Goal: Task Accomplishment & Management: Complete application form

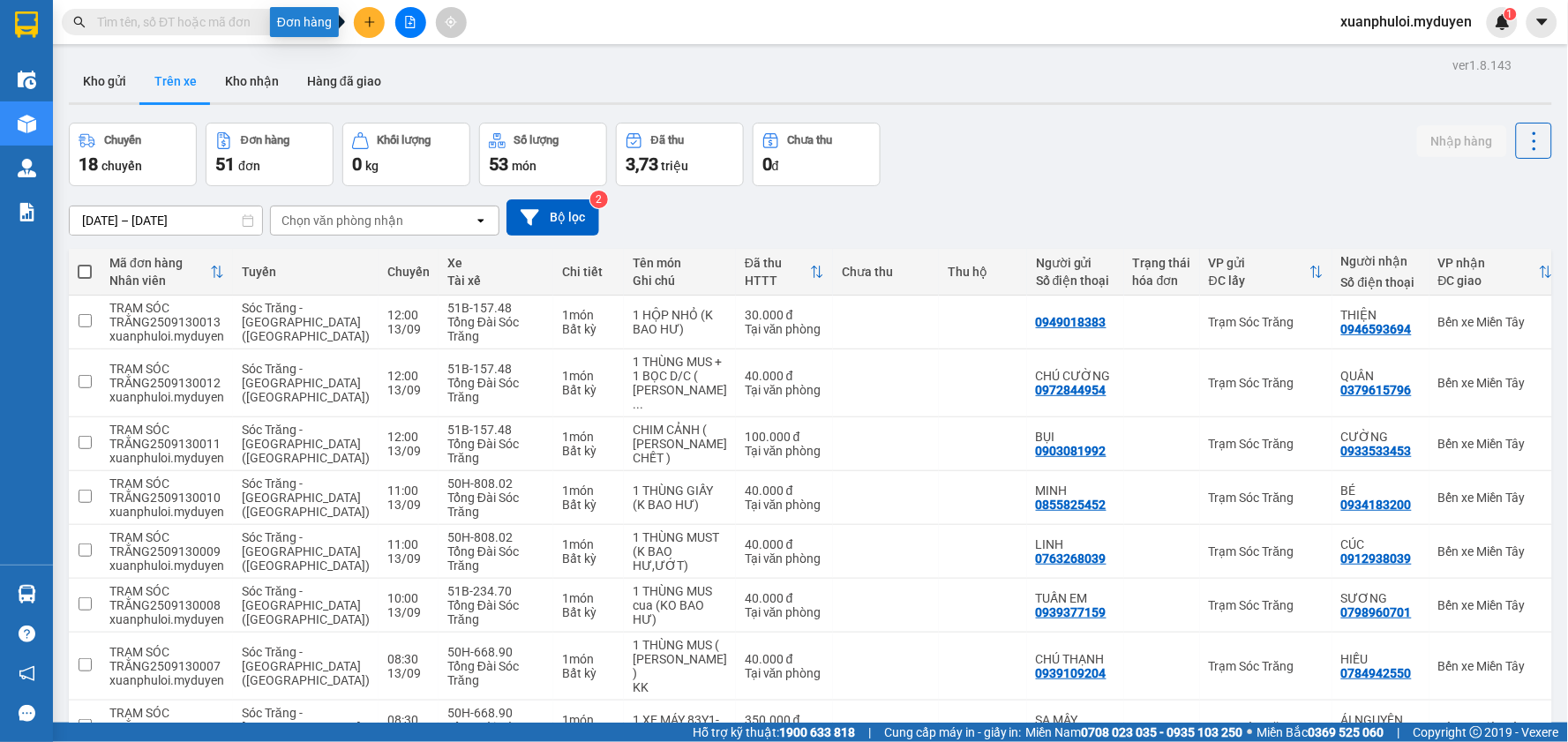
scroll to position [212, 0]
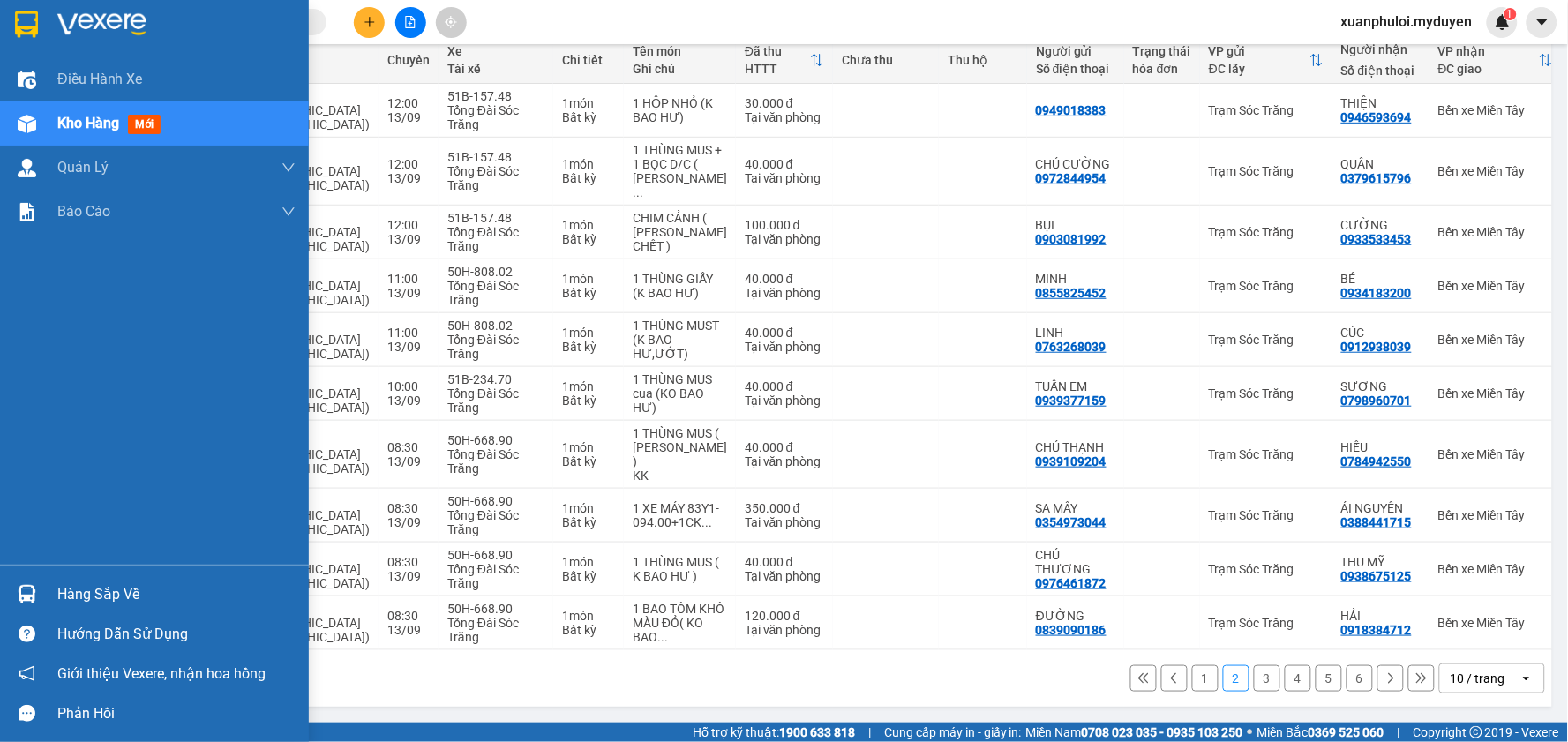
click at [24, 127] on img at bounding box center [26, 123] width 18 height 18
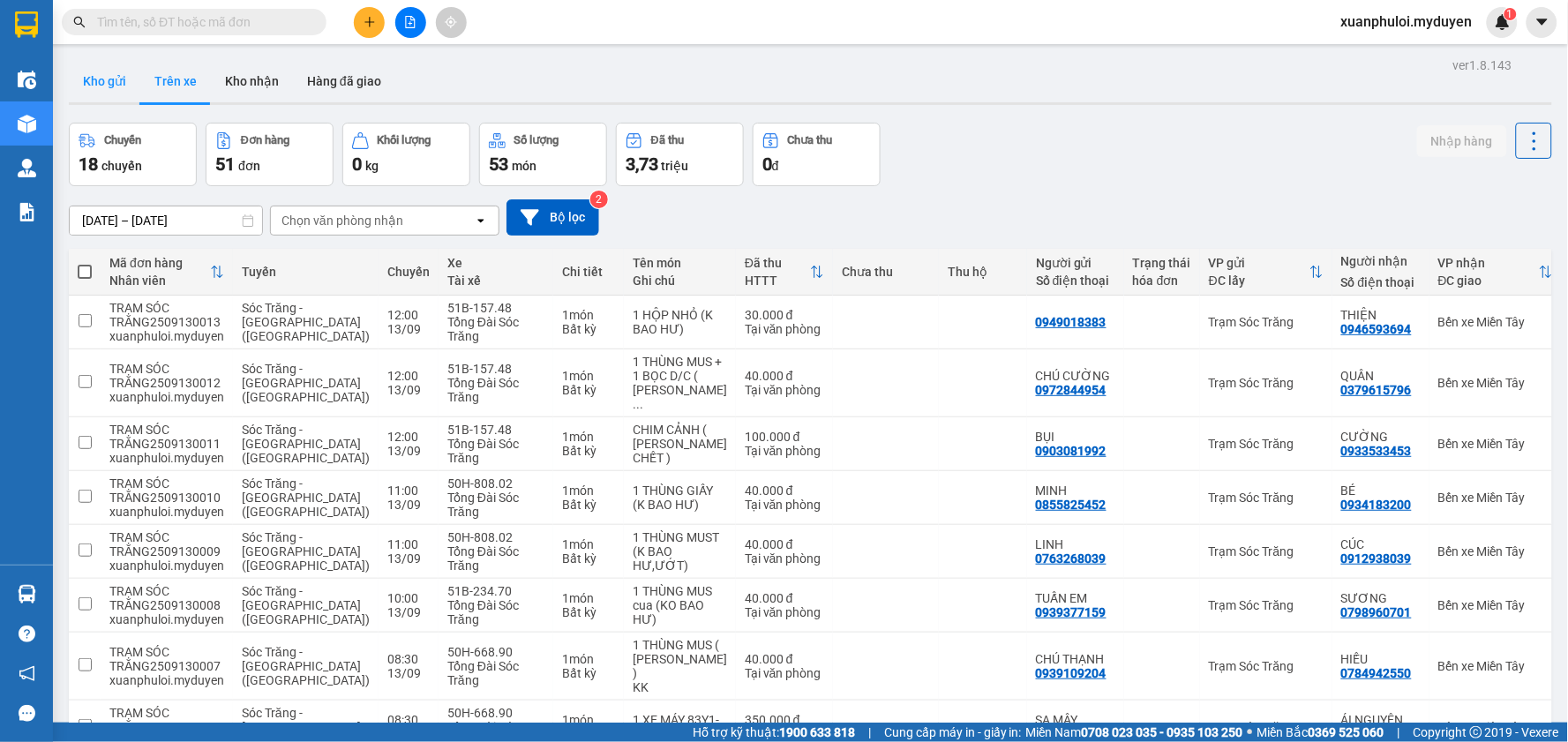
click at [115, 72] on button "Kho gửi" at bounding box center [105, 81] width 71 height 42
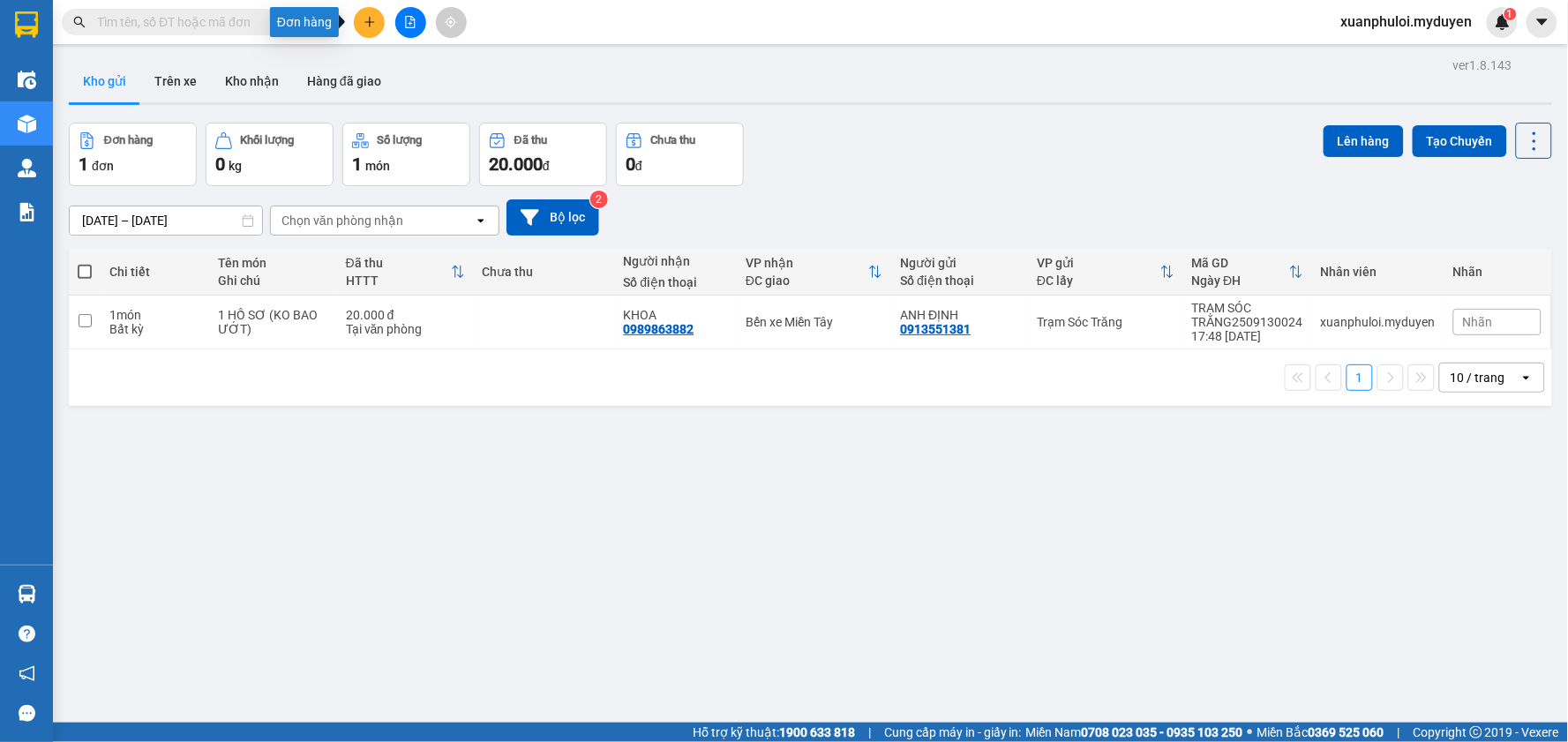
click at [376, 22] on button at bounding box center [370, 22] width 31 height 31
click at [427, 72] on div "Tạo đơn hàng" at bounding box center [439, 66] width 77 height 19
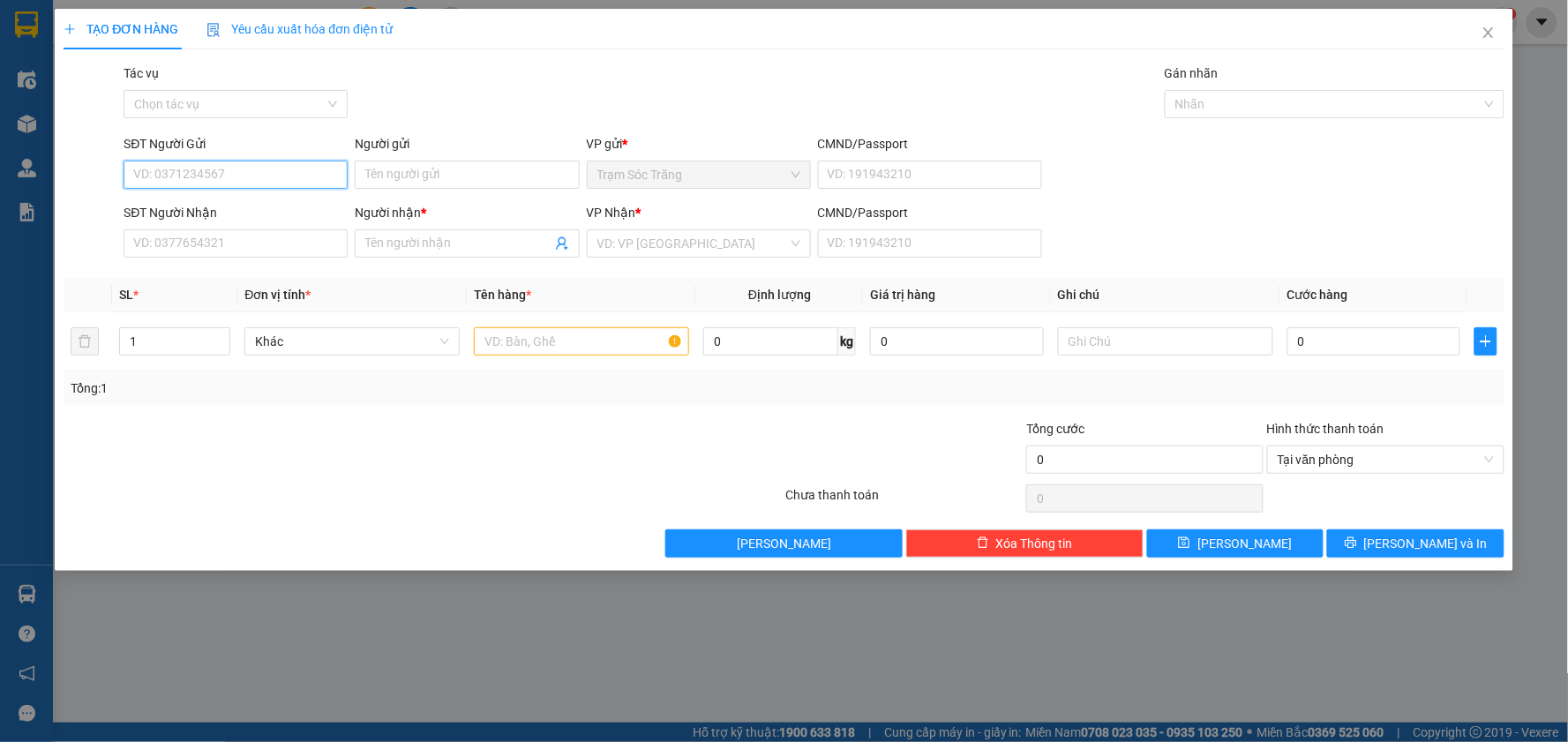
click at [224, 183] on input "SĐT Người Gửi" at bounding box center [235, 174] width 224 height 28
click at [236, 204] on div "0939376301 - [PERSON_NAME]" at bounding box center [235, 210] width 203 height 19
type input "0939376301"
type input "PHÚC THỊNH"
type input "0888366629"
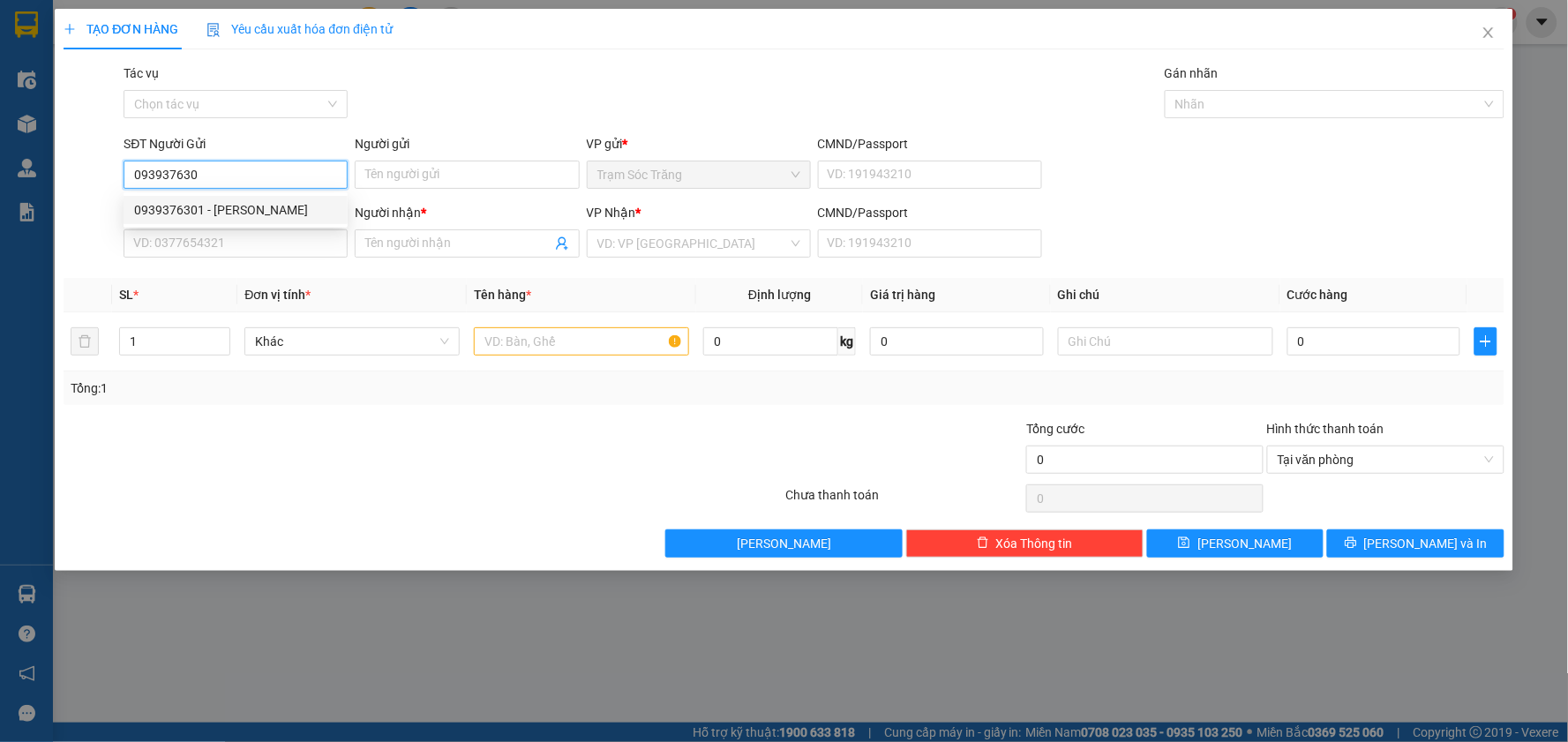
type input "ÁNH"
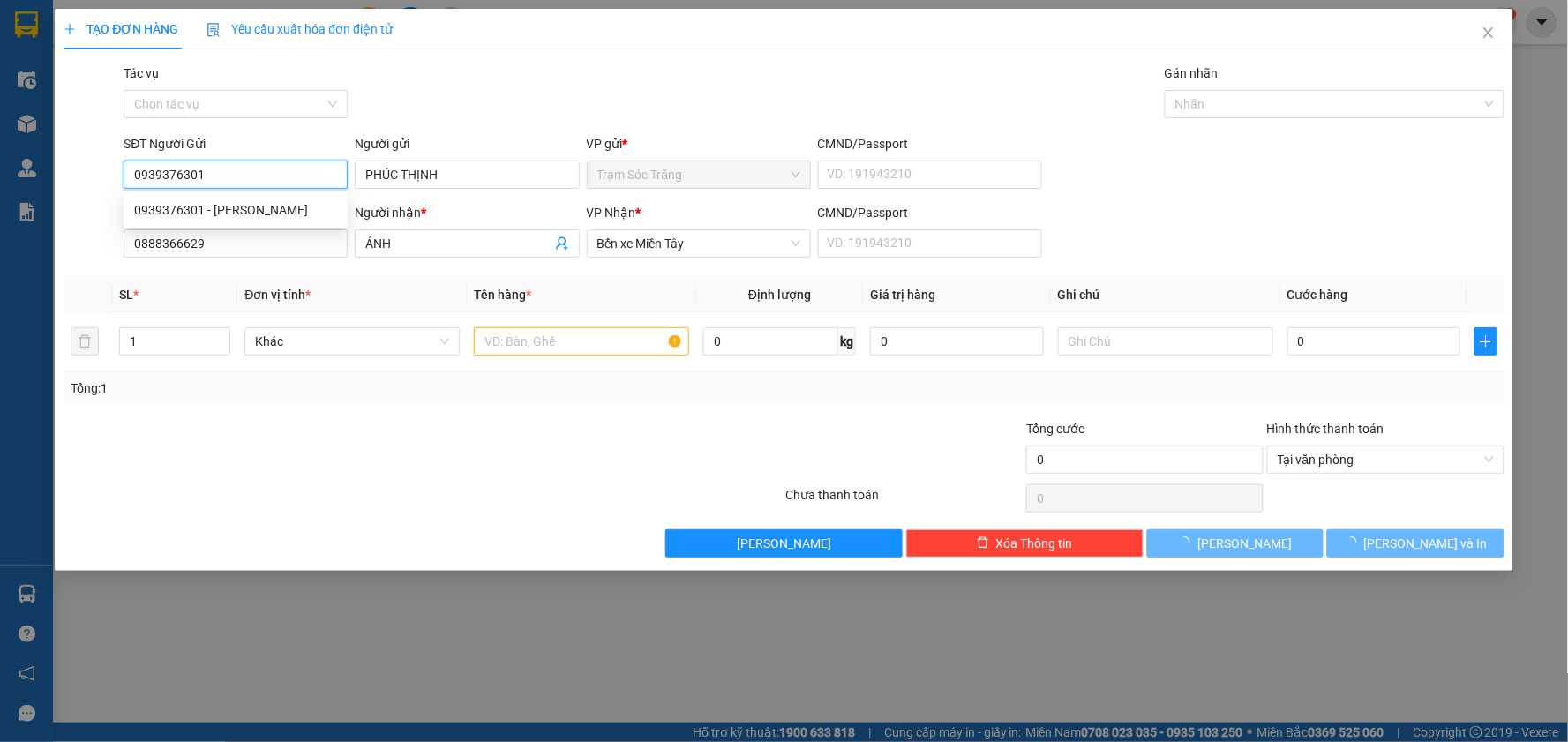
type input "40.000"
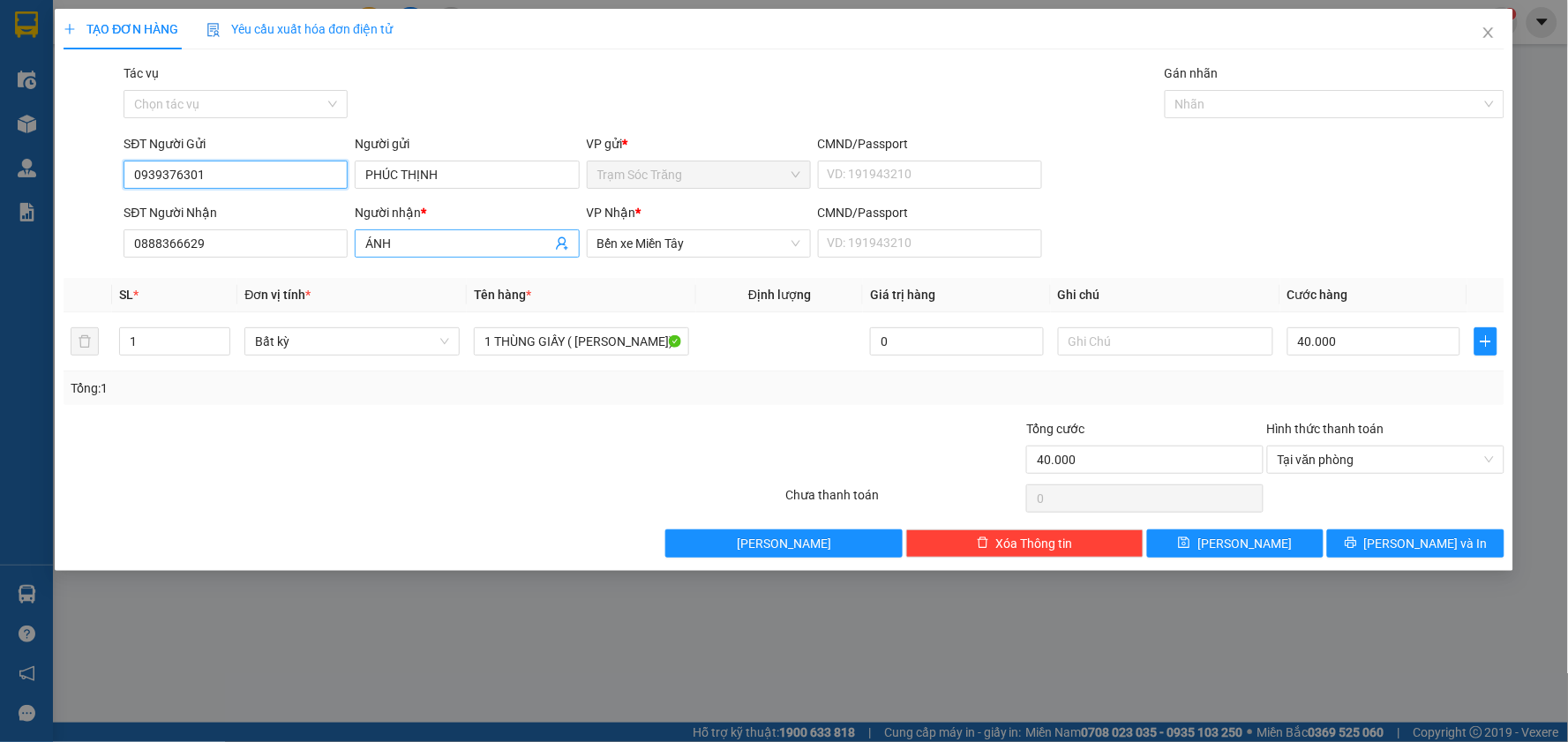
type input "0939376301"
click at [399, 246] on input "ÁNH" at bounding box center [457, 244] width 185 height 19
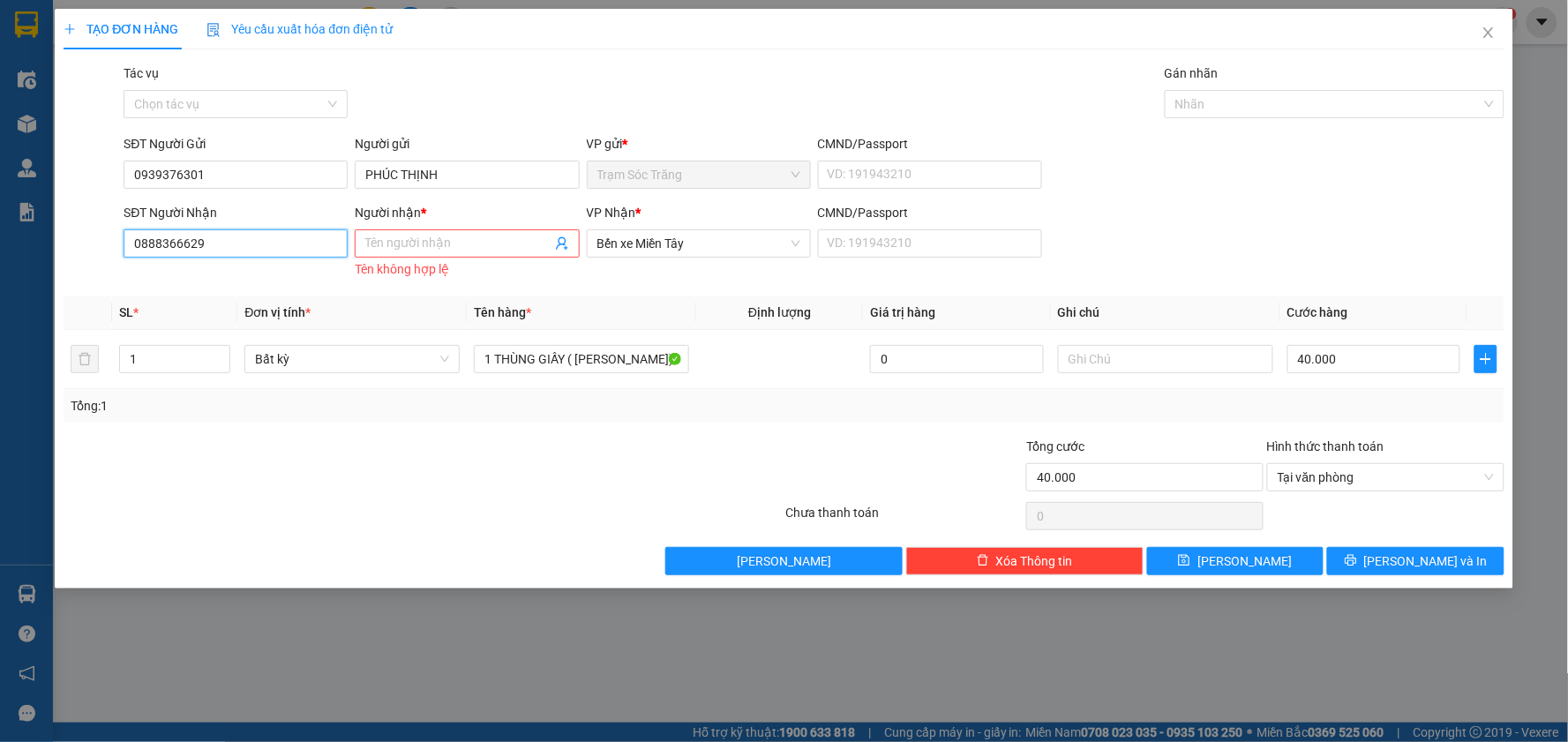
click at [262, 245] on input "0888366629" at bounding box center [235, 243] width 224 height 28
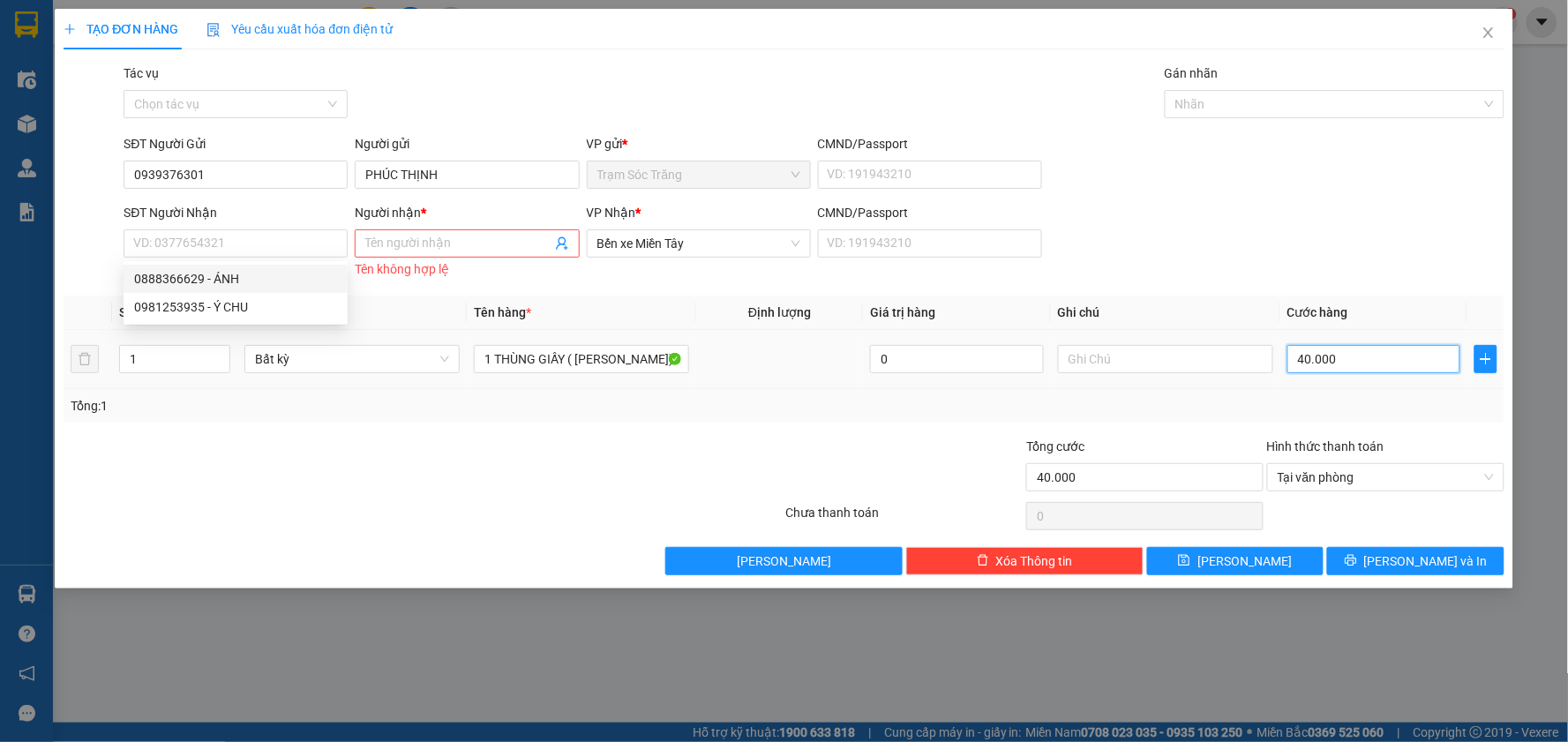
click at [1343, 359] on input "40.000" at bounding box center [1374, 358] width 174 height 28
type input "5"
type input "50"
type input "500"
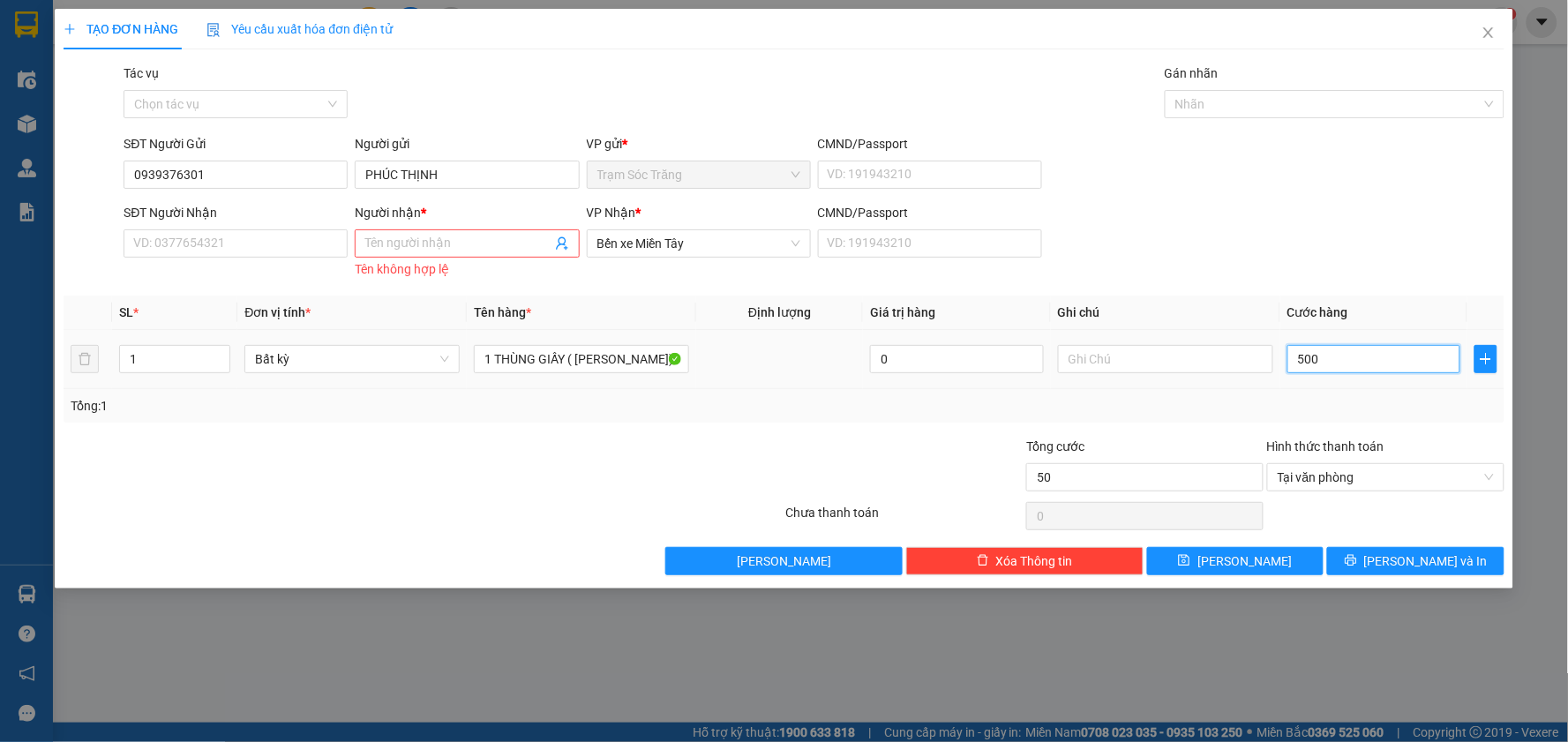
type input "500"
type input "5.000"
type input "50.000"
click at [230, 234] on input "SĐT Người Nhận" at bounding box center [235, 243] width 224 height 28
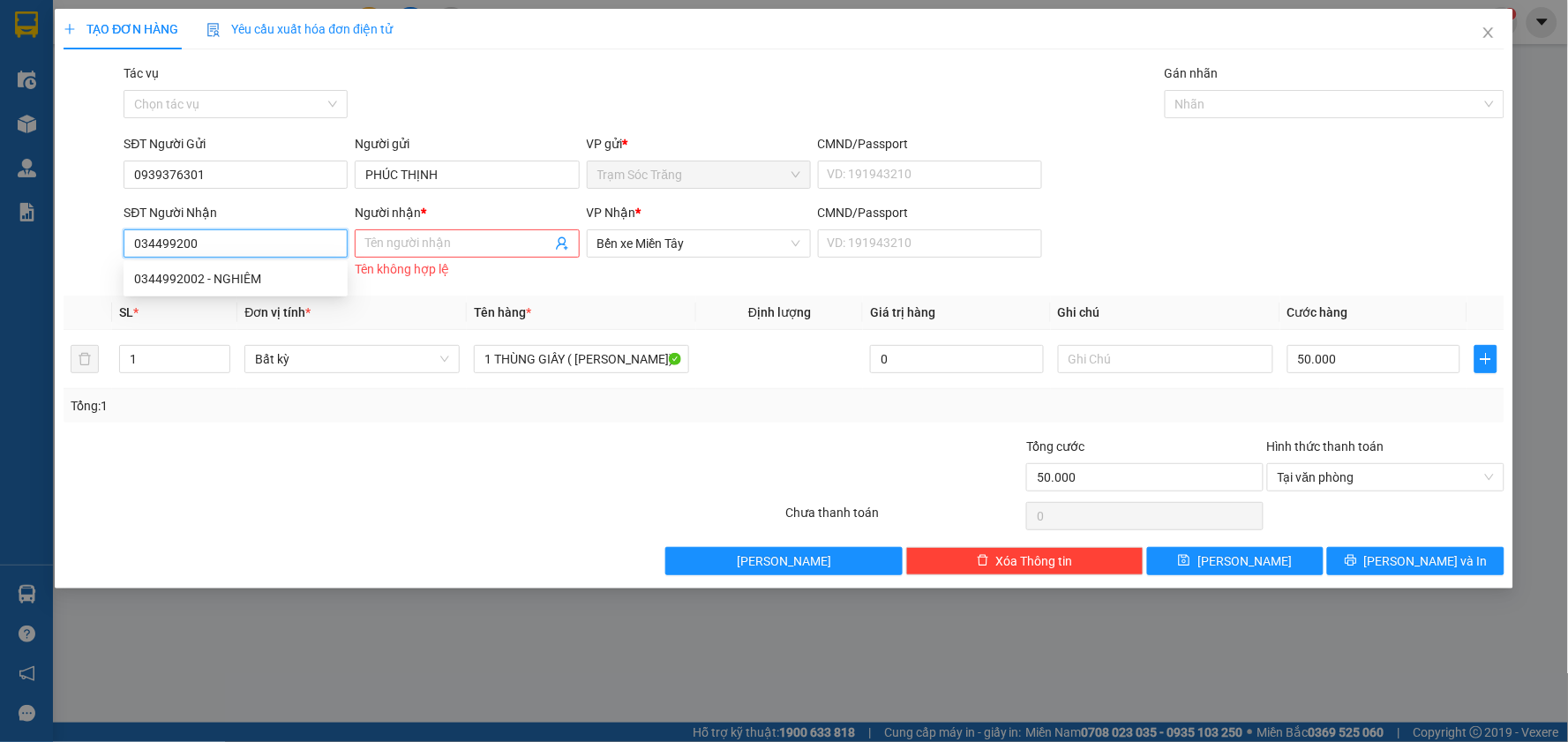
type input "0344992002"
click at [244, 275] on div "0344992002 - NGHIÊM" at bounding box center [235, 278] width 203 height 19
type input "NGHIÊM"
type input "60.000"
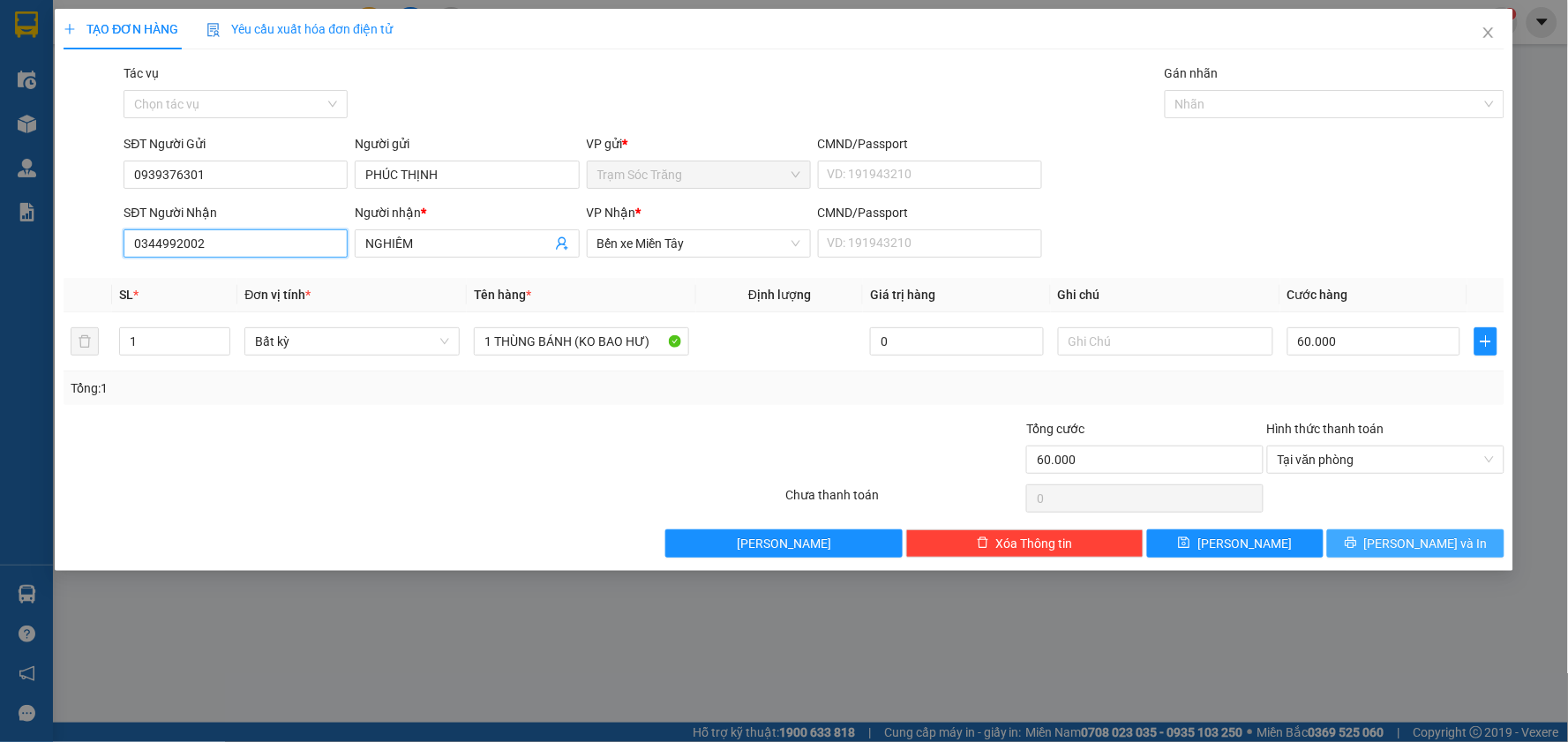
type input "0344992002"
click at [1409, 543] on span "[PERSON_NAME] và In" at bounding box center [1426, 543] width 124 height 19
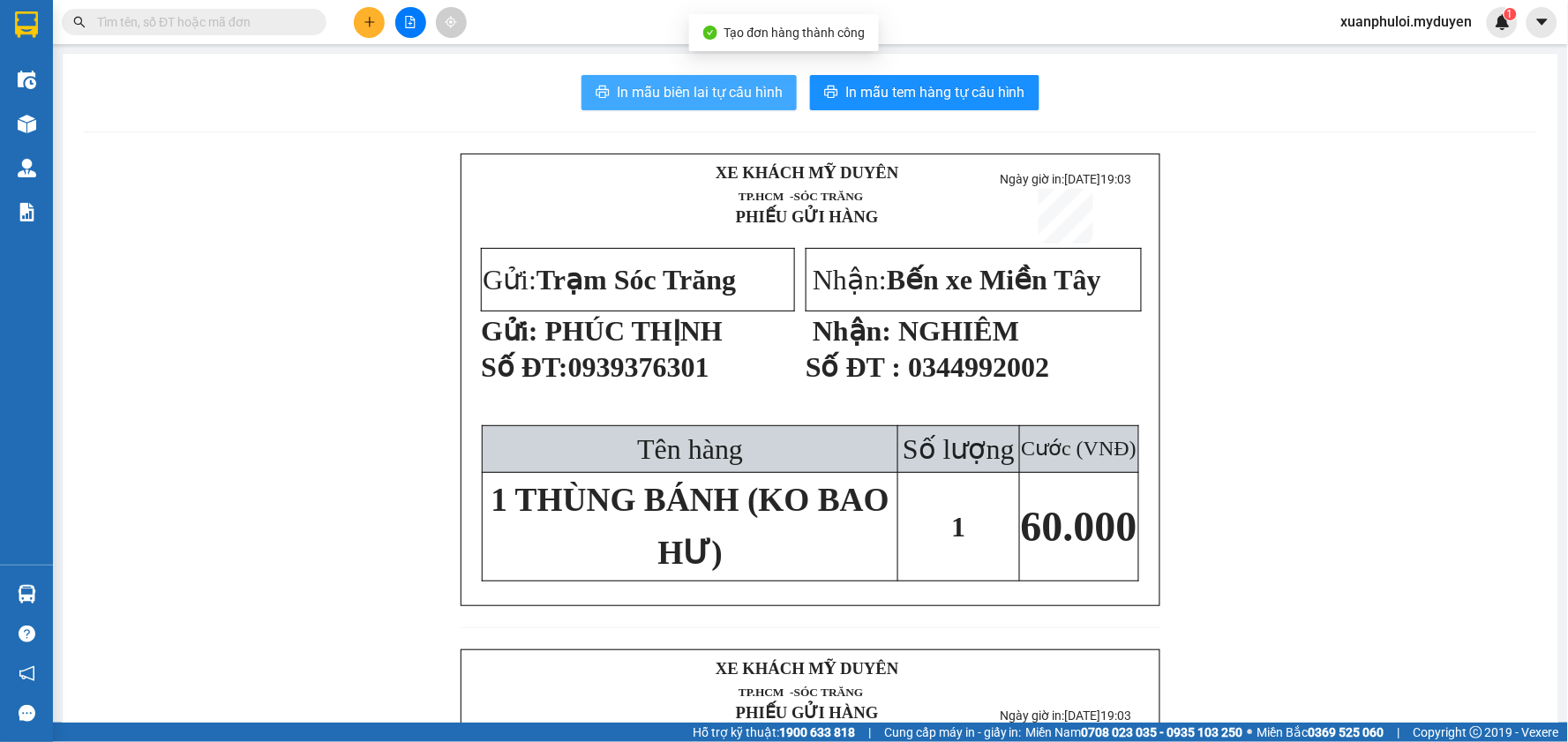
click at [739, 94] on span "In mẫu biên lai tự cấu hình" at bounding box center [699, 92] width 166 height 22
click at [922, 86] on span "In mẫu tem hàng tự cấu hình" at bounding box center [934, 92] width 180 height 22
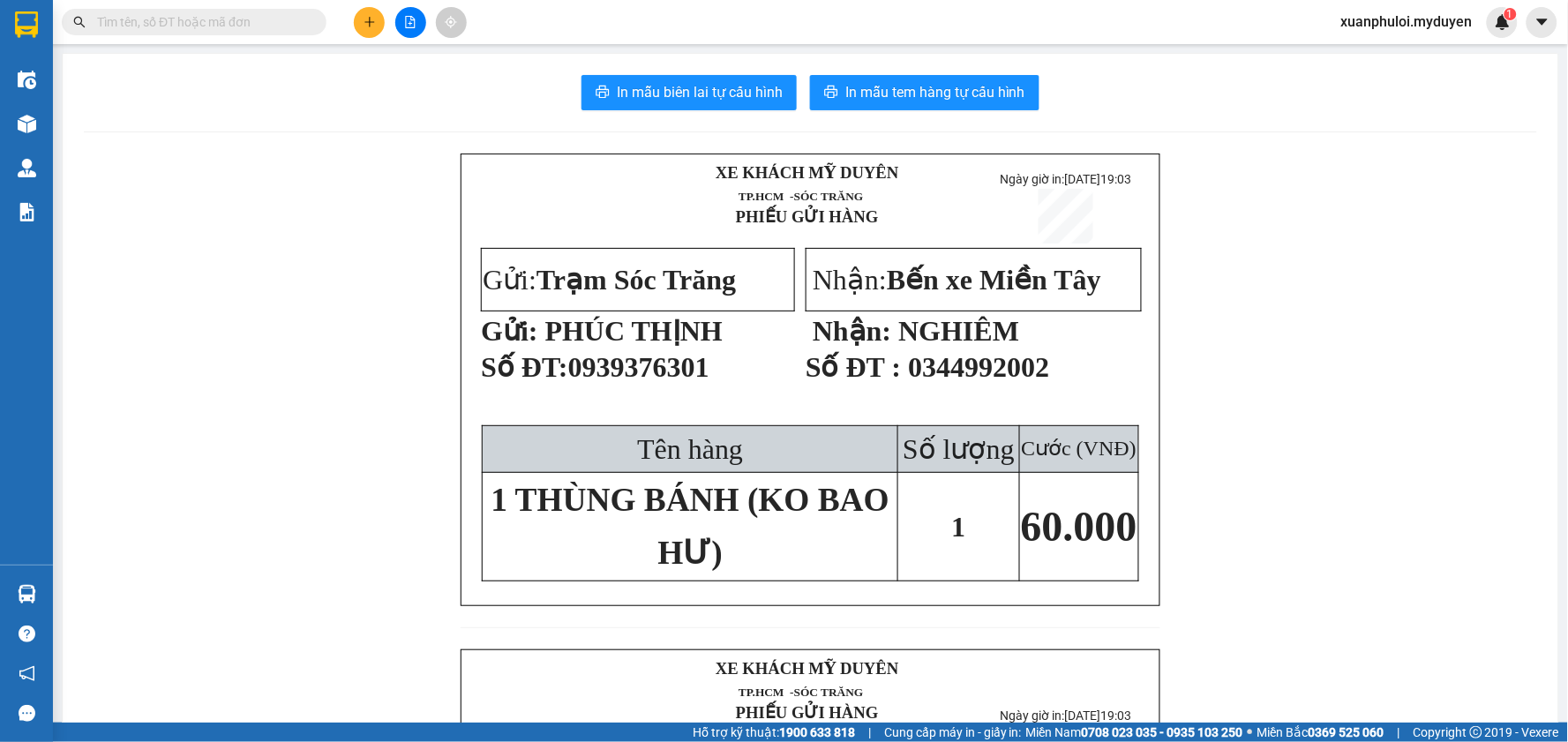
click at [374, 24] on icon "plus" at bounding box center [370, 22] width 12 height 12
click at [396, 59] on div "Tạo đơn hàng" at bounding box center [431, 65] width 133 height 34
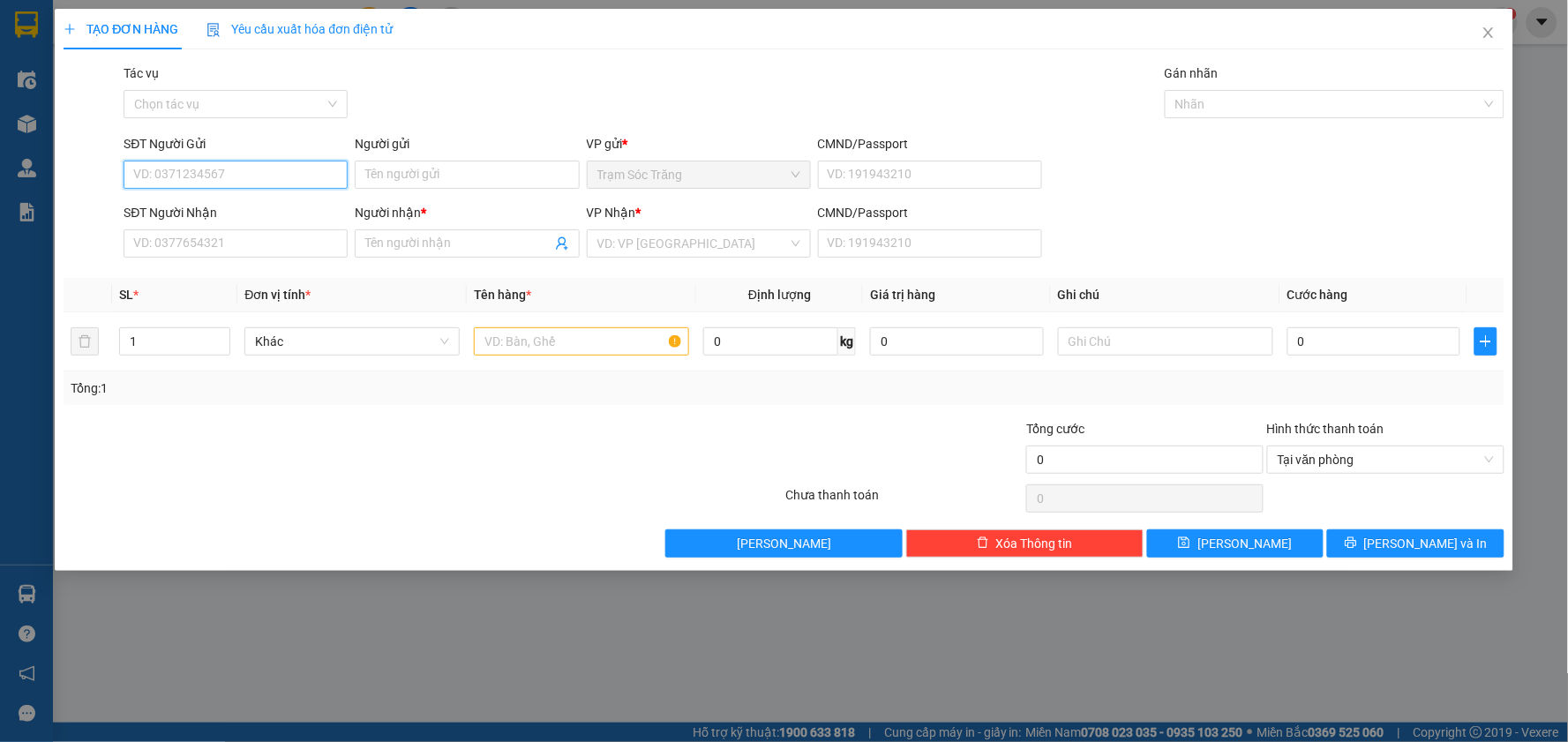
click at [225, 169] on input "SĐT Người Gửi" at bounding box center [235, 174] width 224 height 28
click at [218, 205] on div "0938066691 - [PERSON_NAME]" at bounding box center [235, 210] width 203 height 19
type input "0938066691"
type input "KHÁNH"
type input "0982592319"
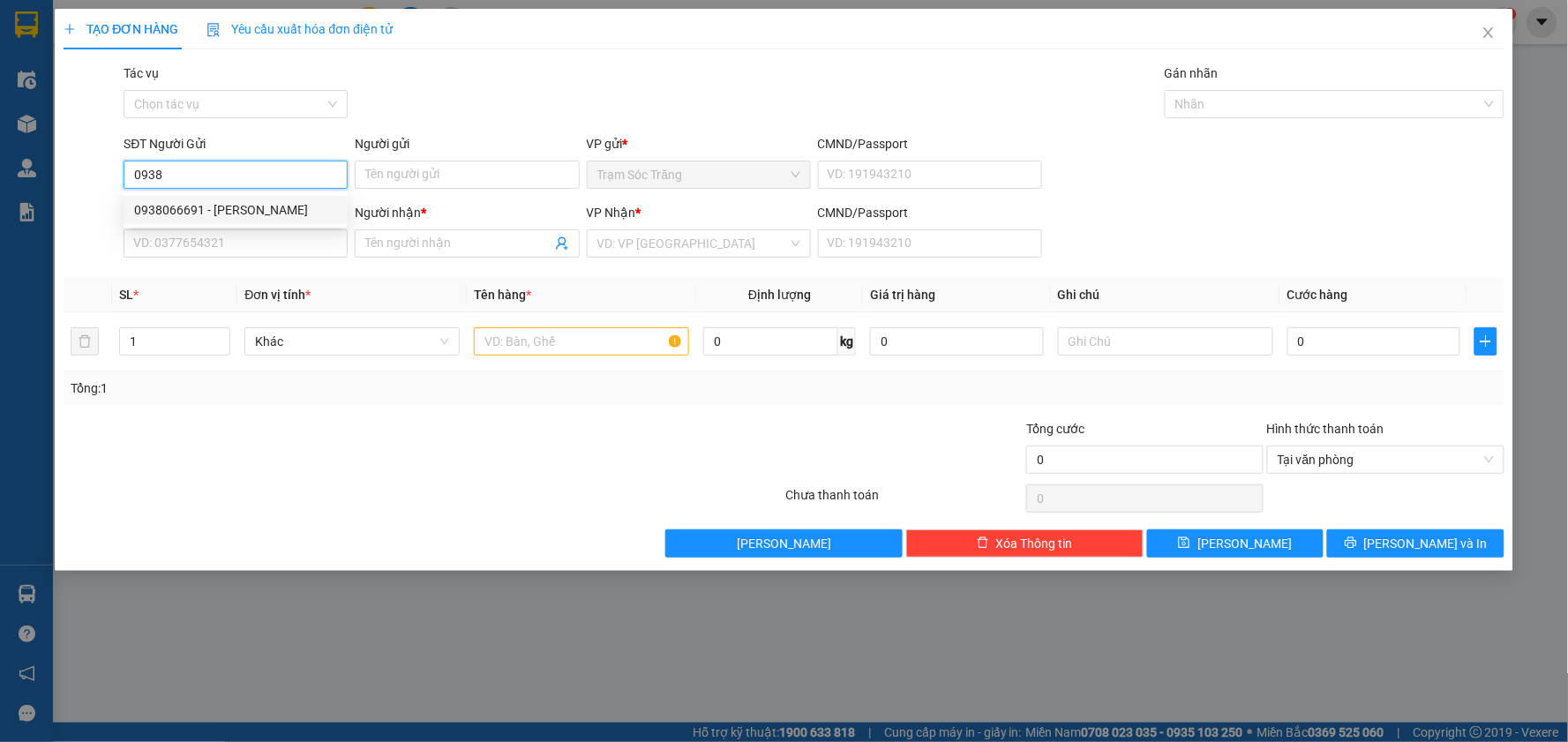
type input "TÙNG"
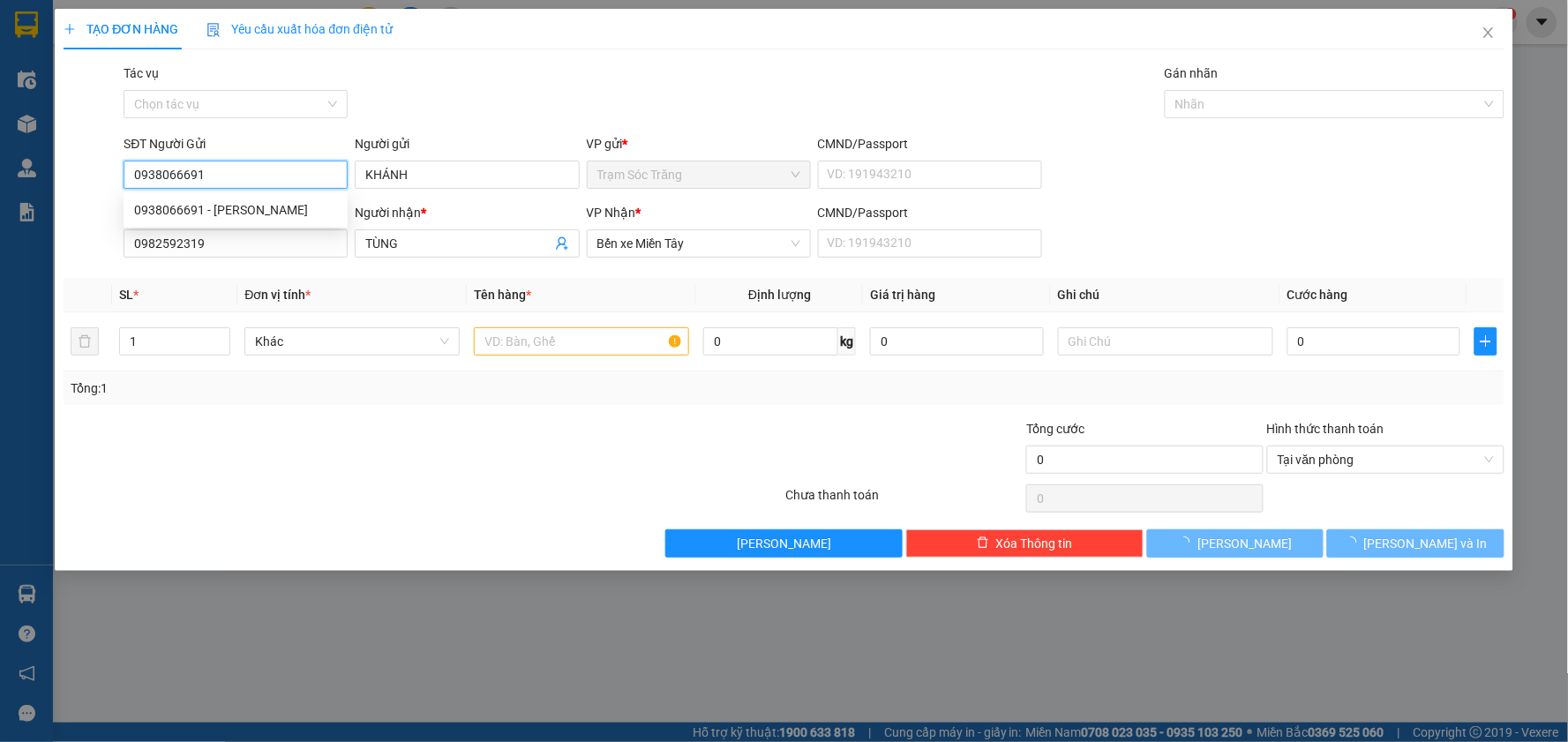
type input "40.000"
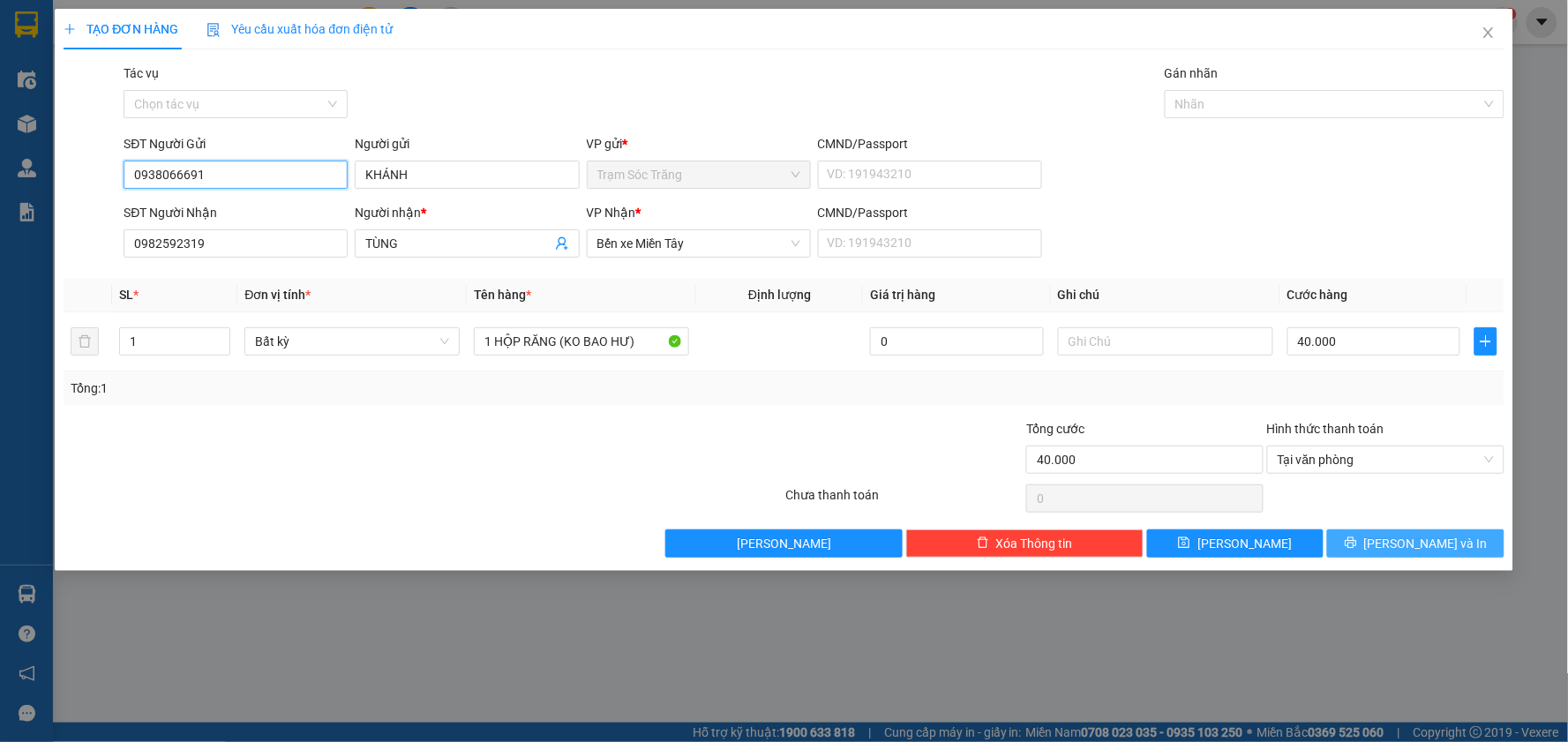
type input "0938066691"
click at [1459, 547] on button "[PERSON_NAME] và In" at bounding box center [1415, 542] width 178 height 28
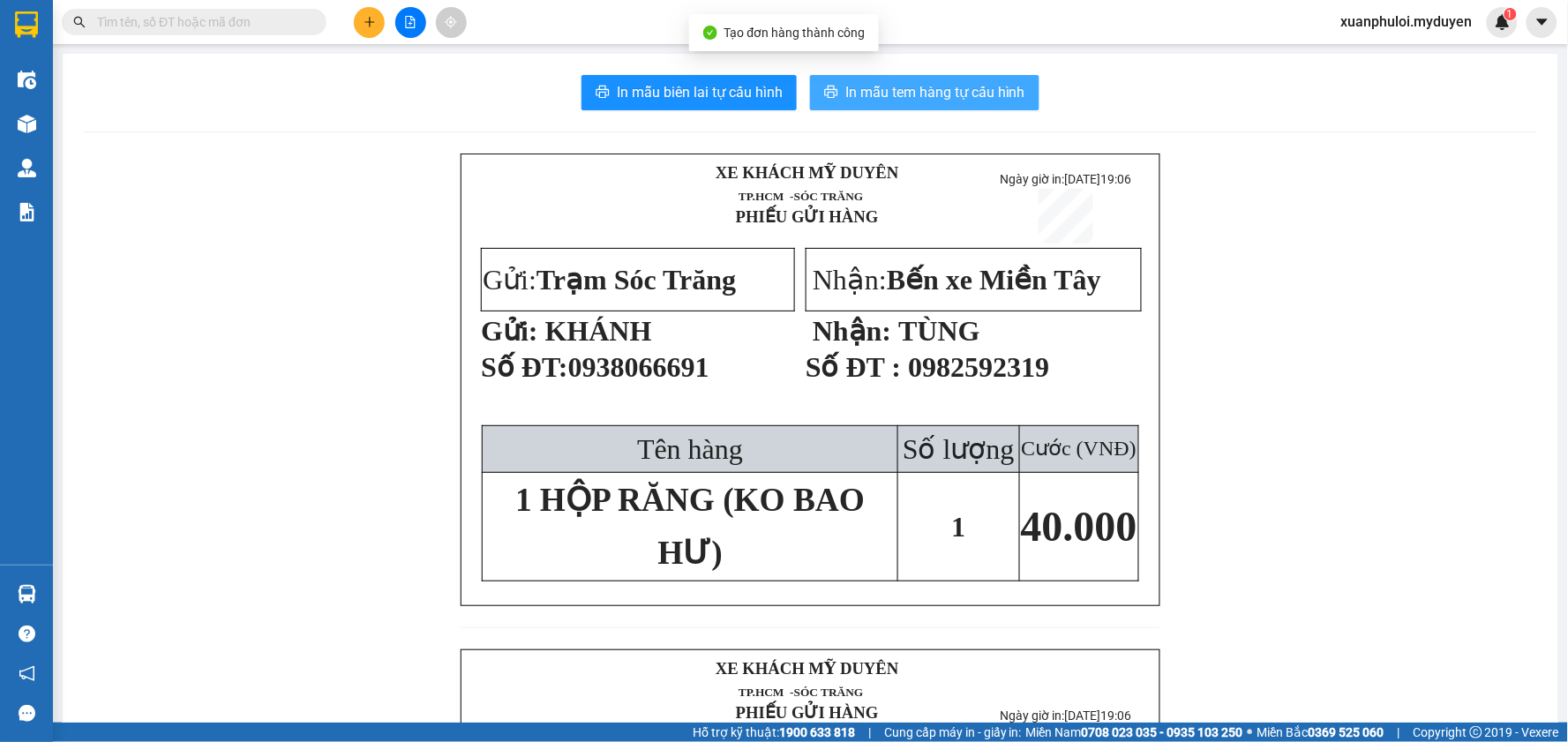
click at [923, 84] on span "In mẫu tem hàng tự cấu hình" at bounding box center [934, 92] width 180 height 22
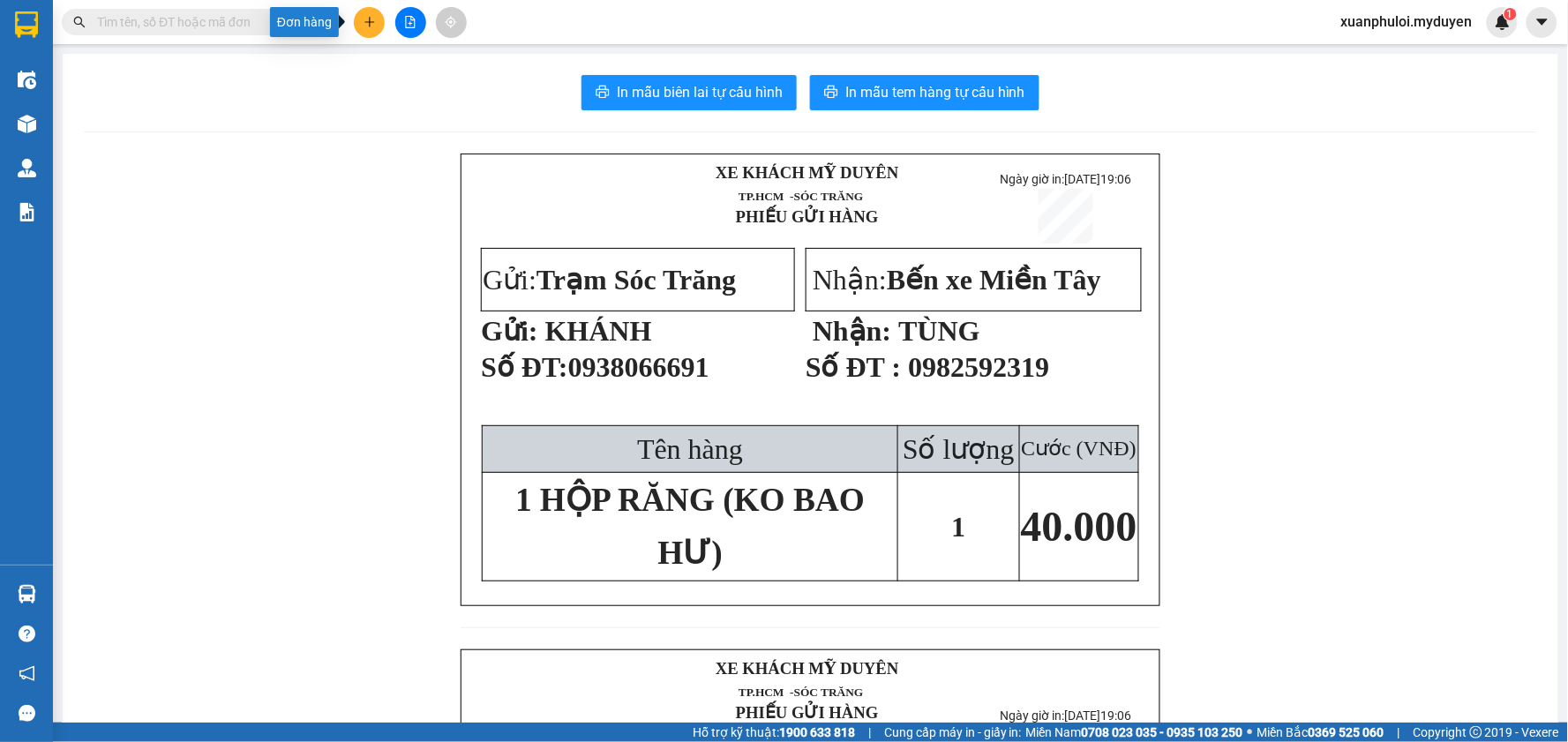
click at [367, 32] on button at bounding box center [370, 22] width 31 height 31
click at [396, 57] on div "Tạo đơn hàng" at bounding box center [431, 65] width 133 height 34
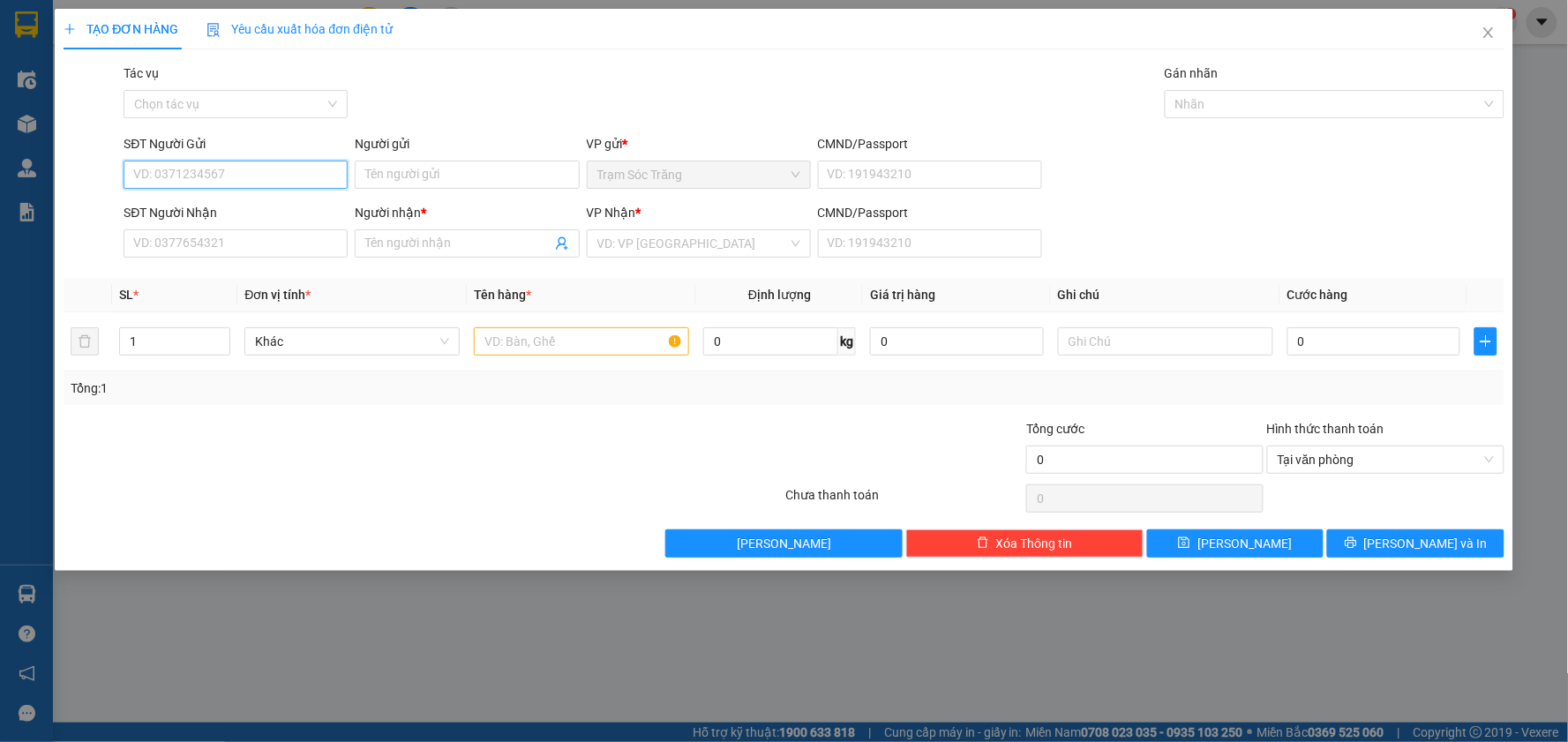
click at [259, 180] on input "SĐT Người Gửi" at bounding box center [235, 174] width 224 height 28
click at [257, 196] on div "0961383352 - CHỊ HIỀN" at bounding box center [235, 209] width 224 height 28
type input "0961383352"
type input "CHỊ HIỀN"
type input "0348424020"
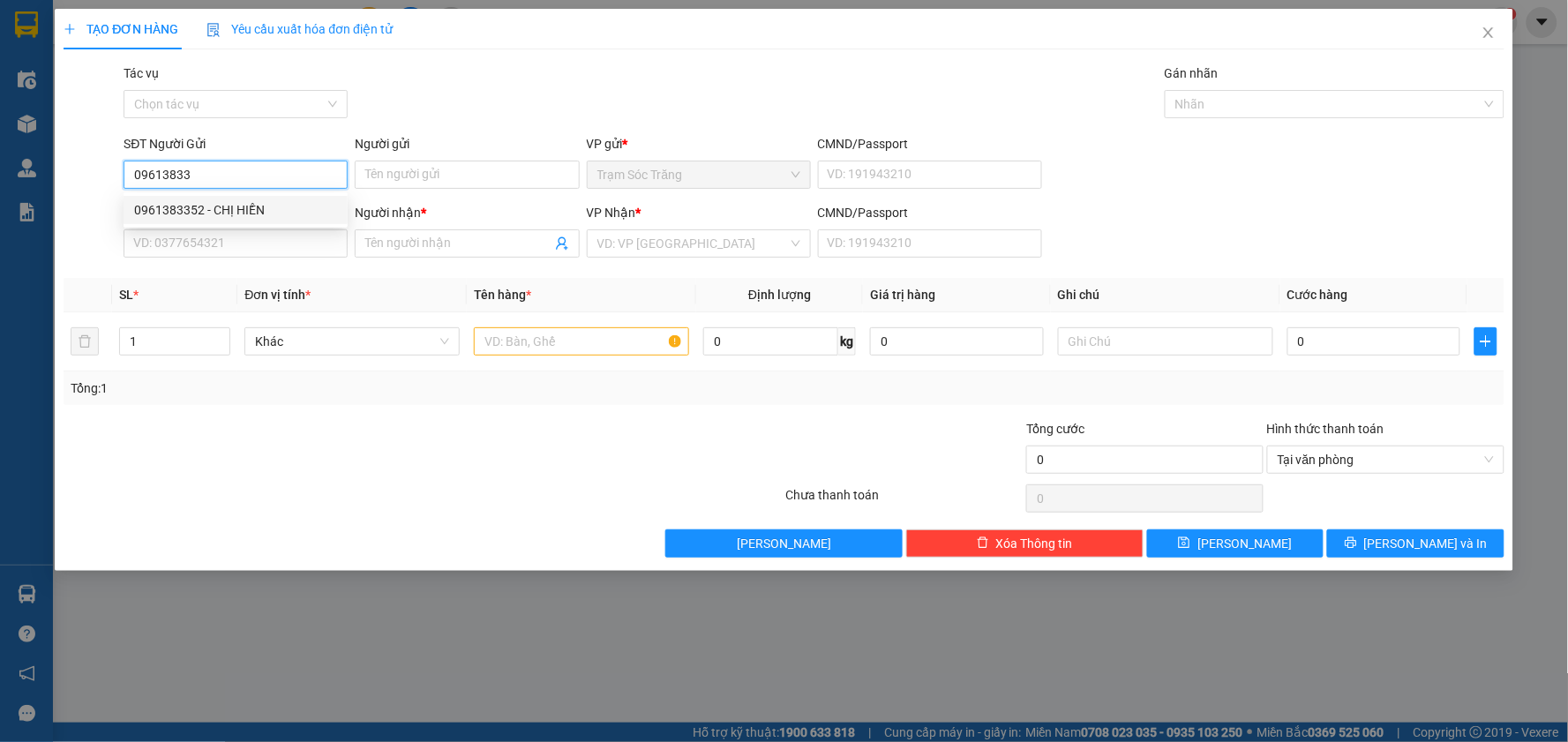
type input "[PERSON_NAME]"
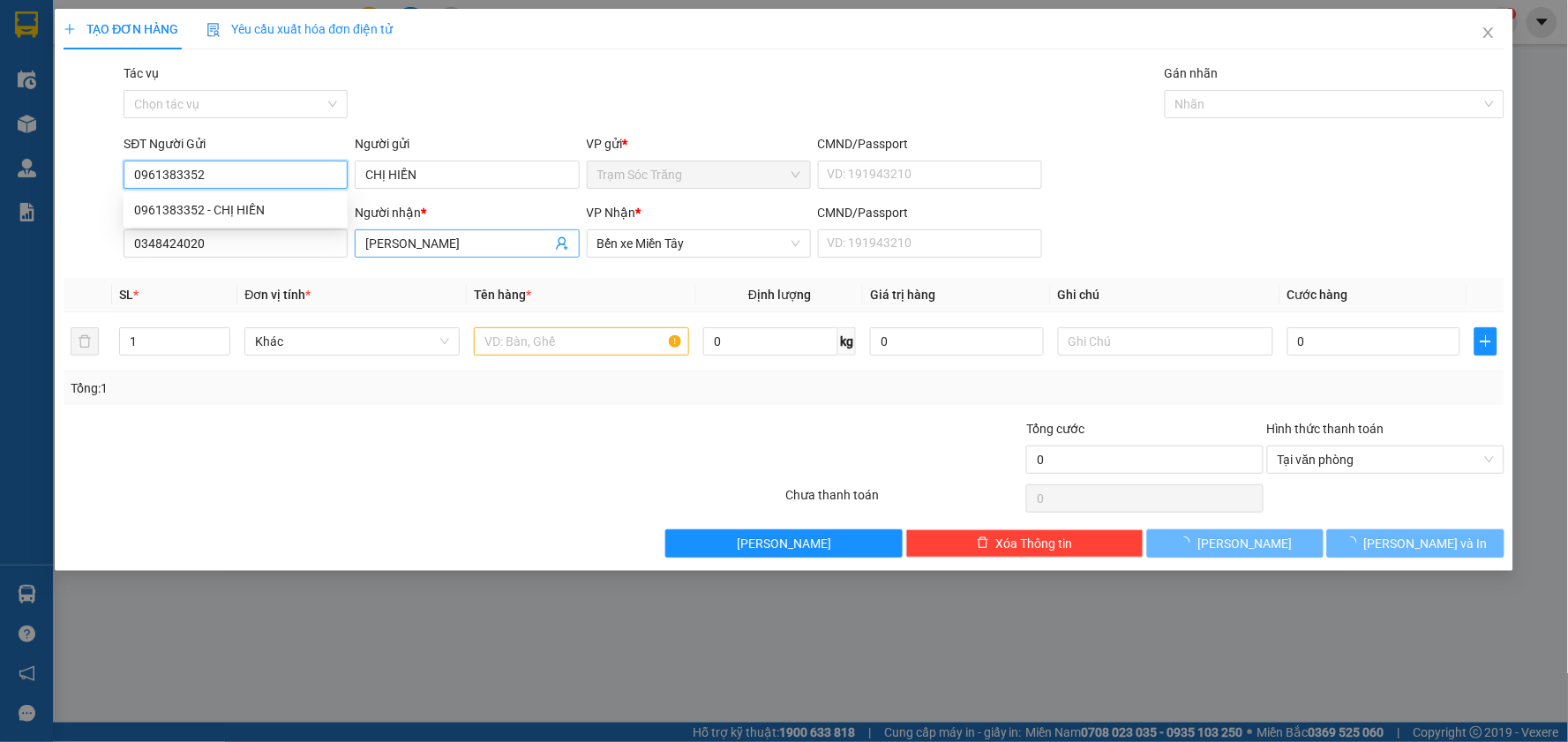
type input "20.000"
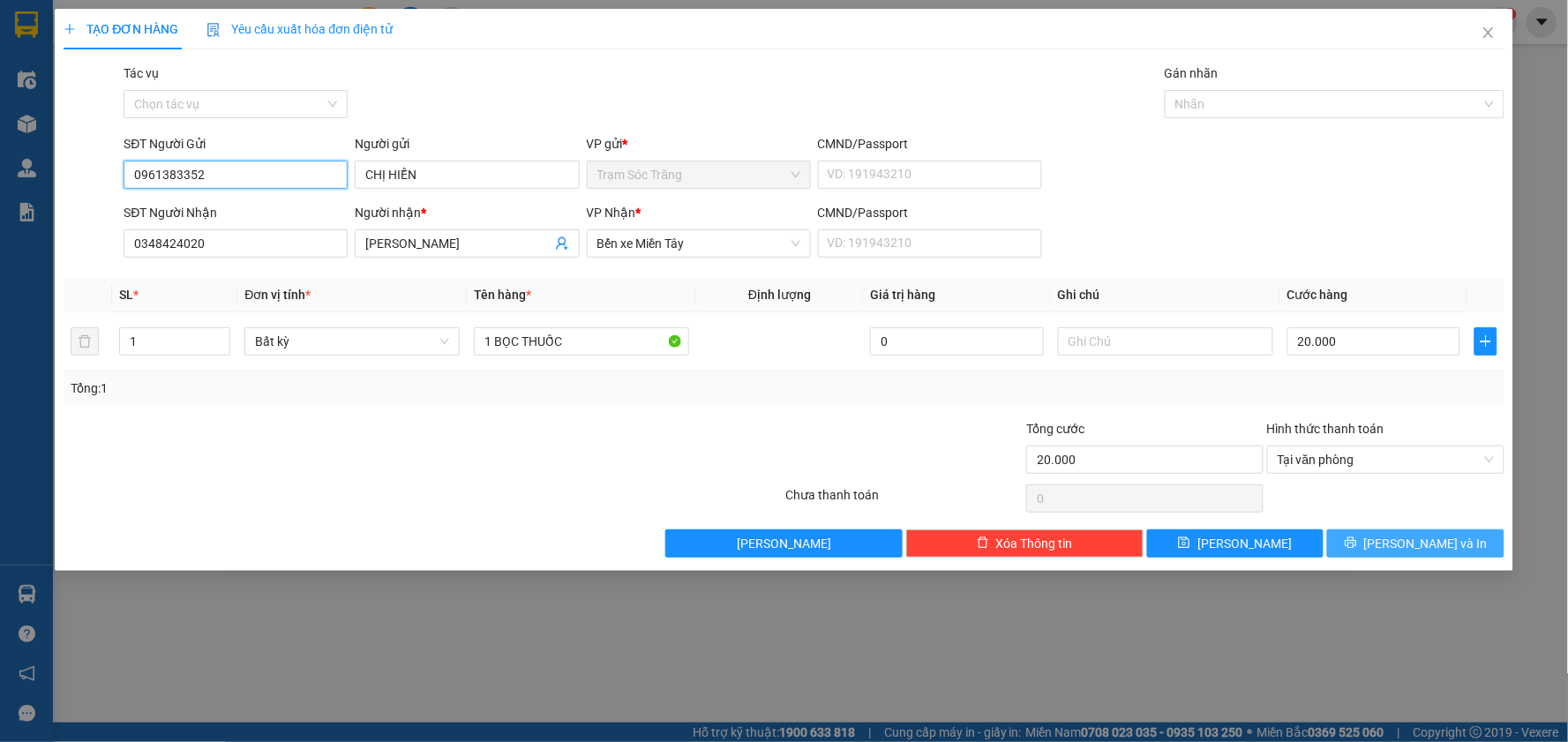
type input "0961383352"
click at [1432, 547] on span "[PERSON_NAME] và In" at bounding box center [1426, 543] width 124 height 19
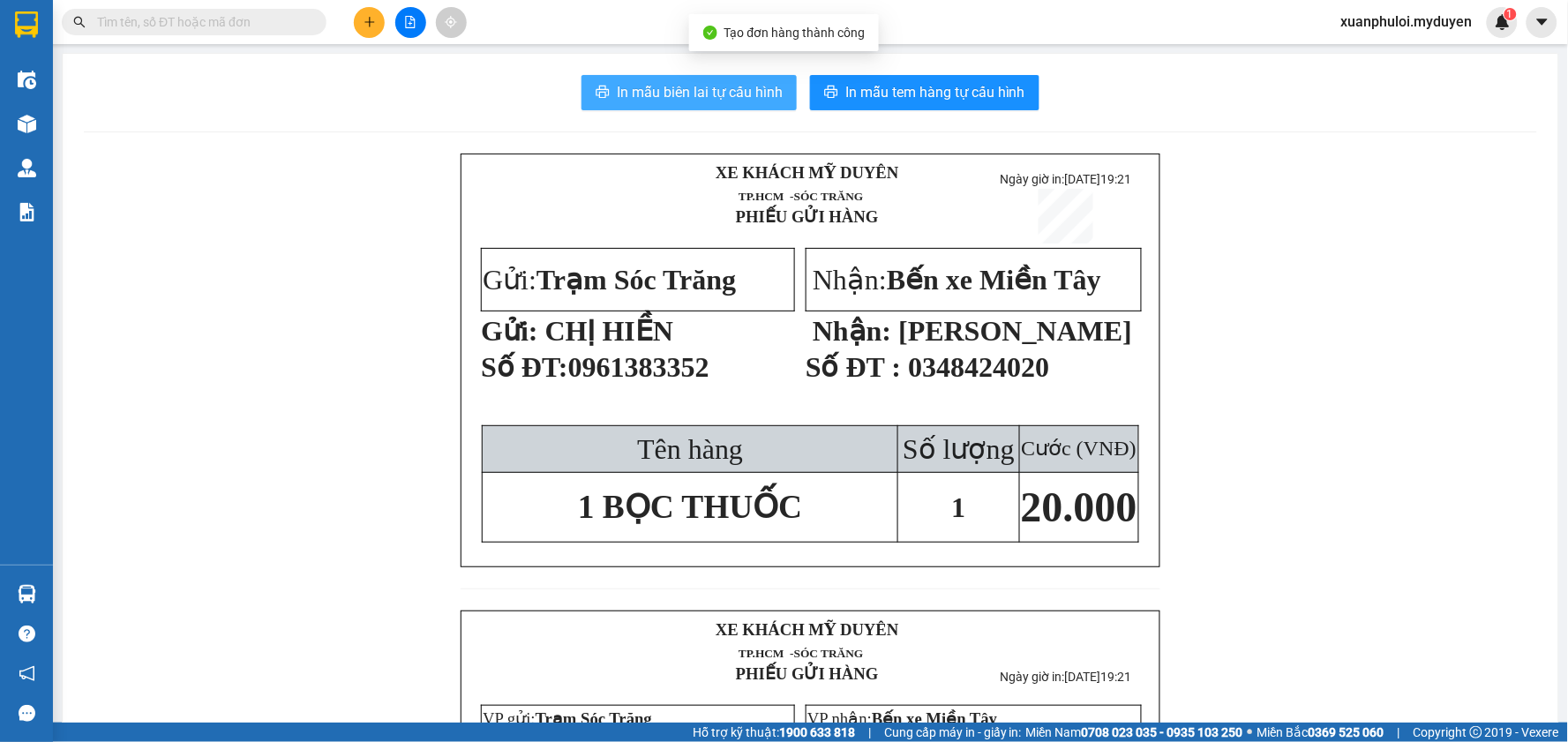
click at [748, 85] on span "In mẫu biên lai tự cấu hình" at bounding box center [699, 92] width 166 height 22
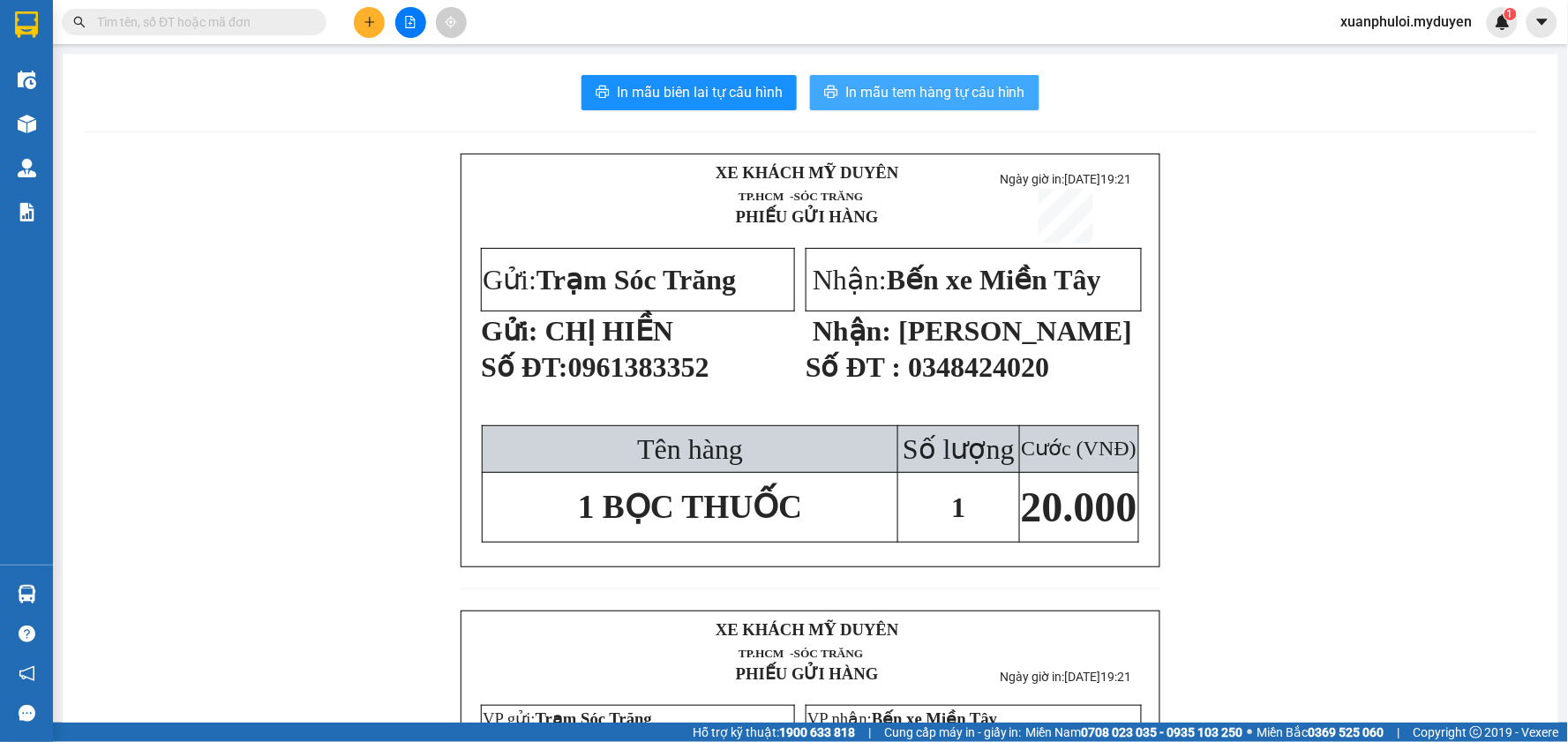
click at [975, 97] on span "In mẫu tem hàng tự cấu hình" at bounding box center [934, 92] width 180 height 22
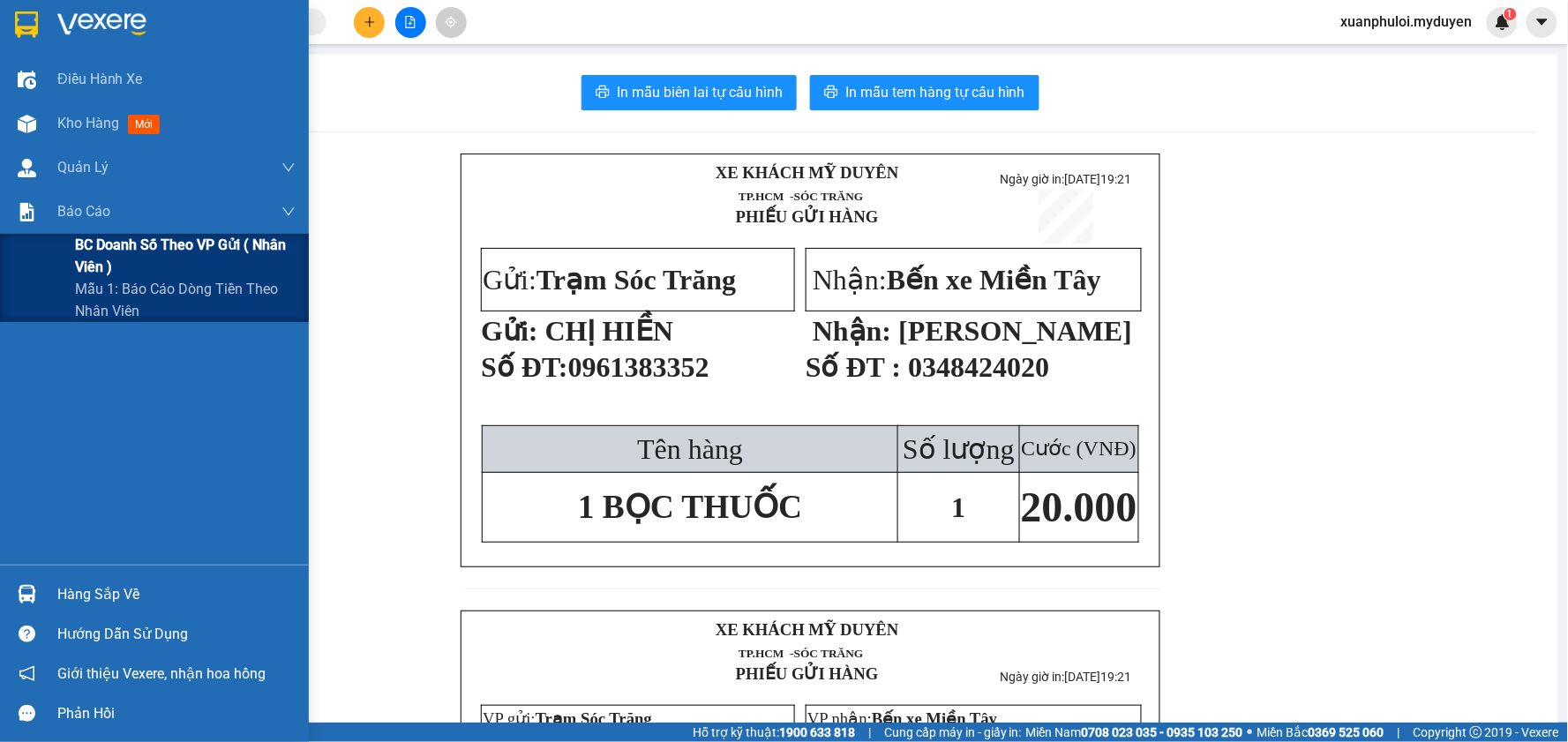
click at [116, 251] on span "BC doanh số theo VP gửi ( nhân viên )" at bounding box center [185, 256] width 221 height 44
